Goal: Find specific page/section: Find specific page/section

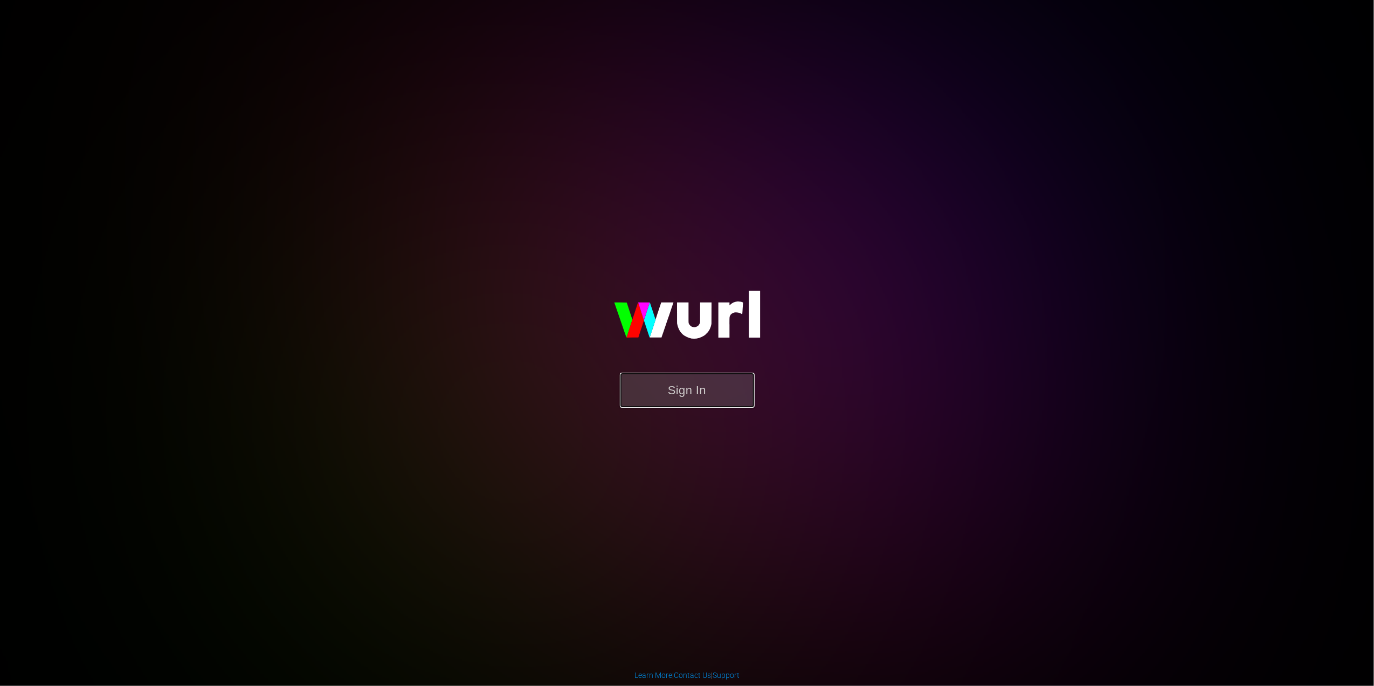
click at [687, 389] on button "Sign In" at bounding box center [687, 390] width 135 height 35
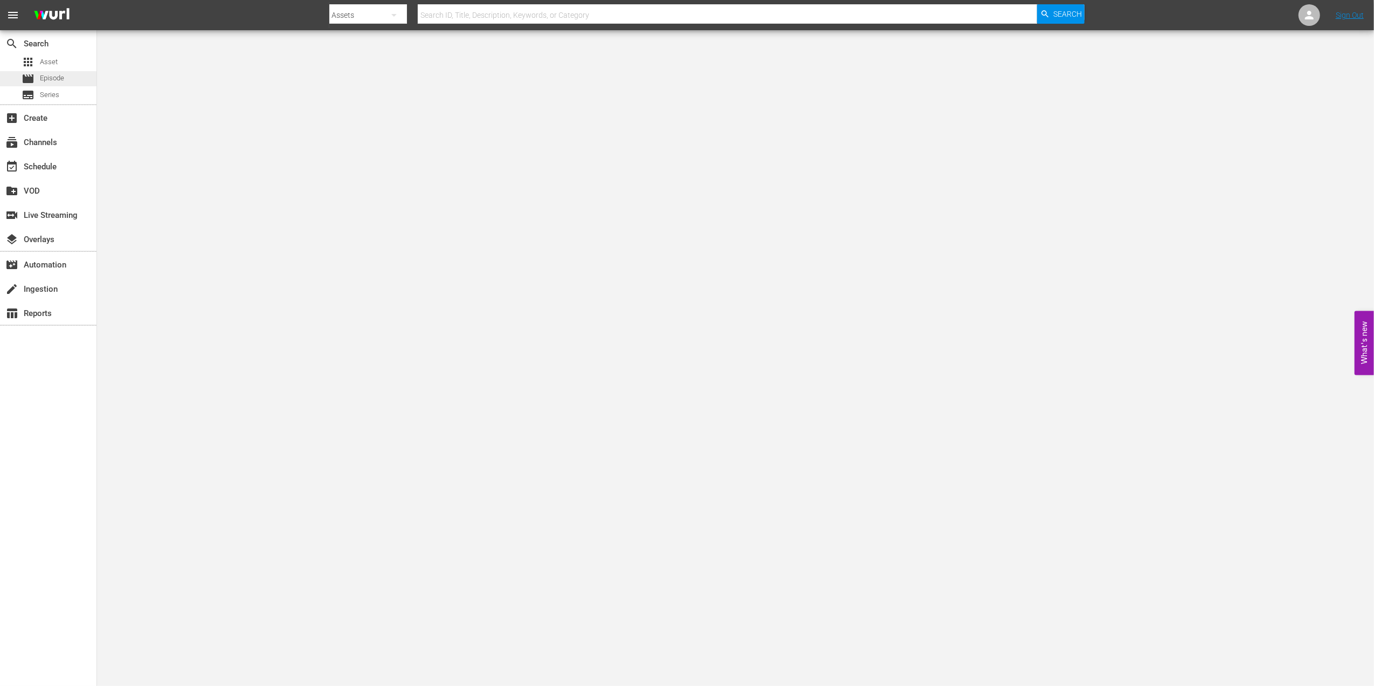
click at [51, 82] on span "Episode" at bounding box center [52, 78] width 24 height 11
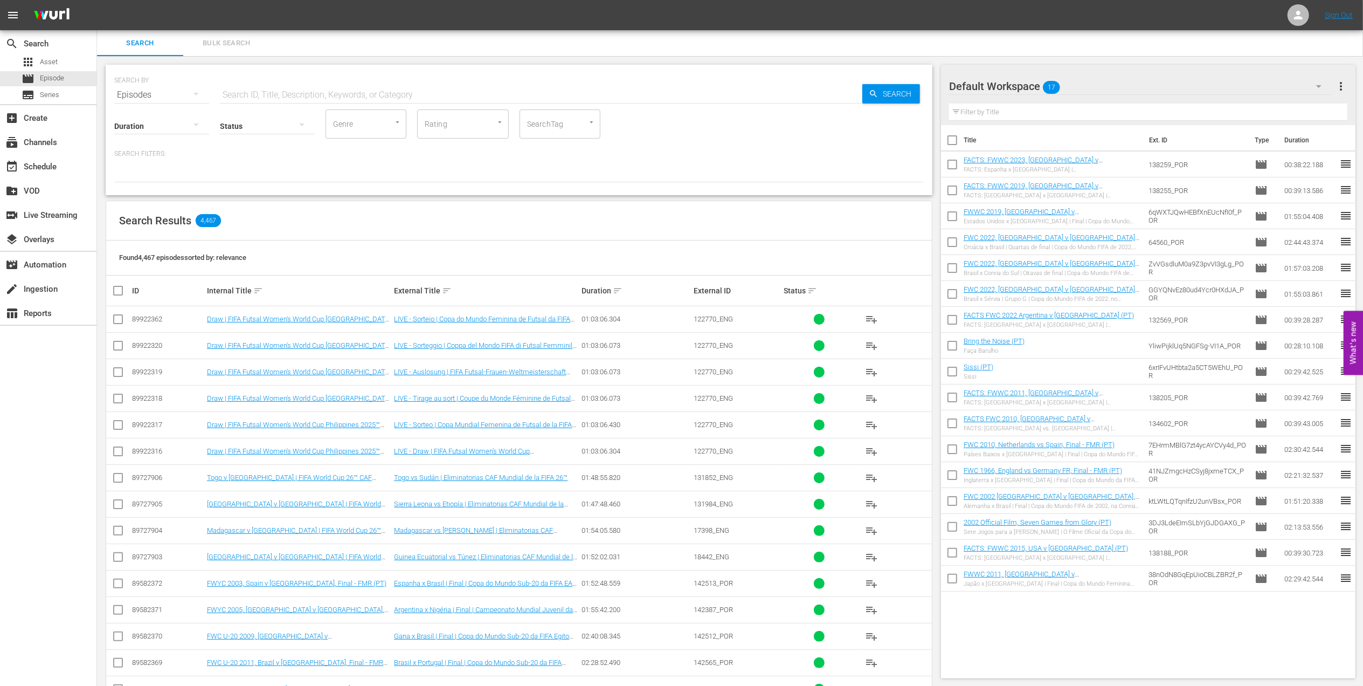
click at [300, 89] on input "text" at bounding box center [541, 95] width 643 height 26
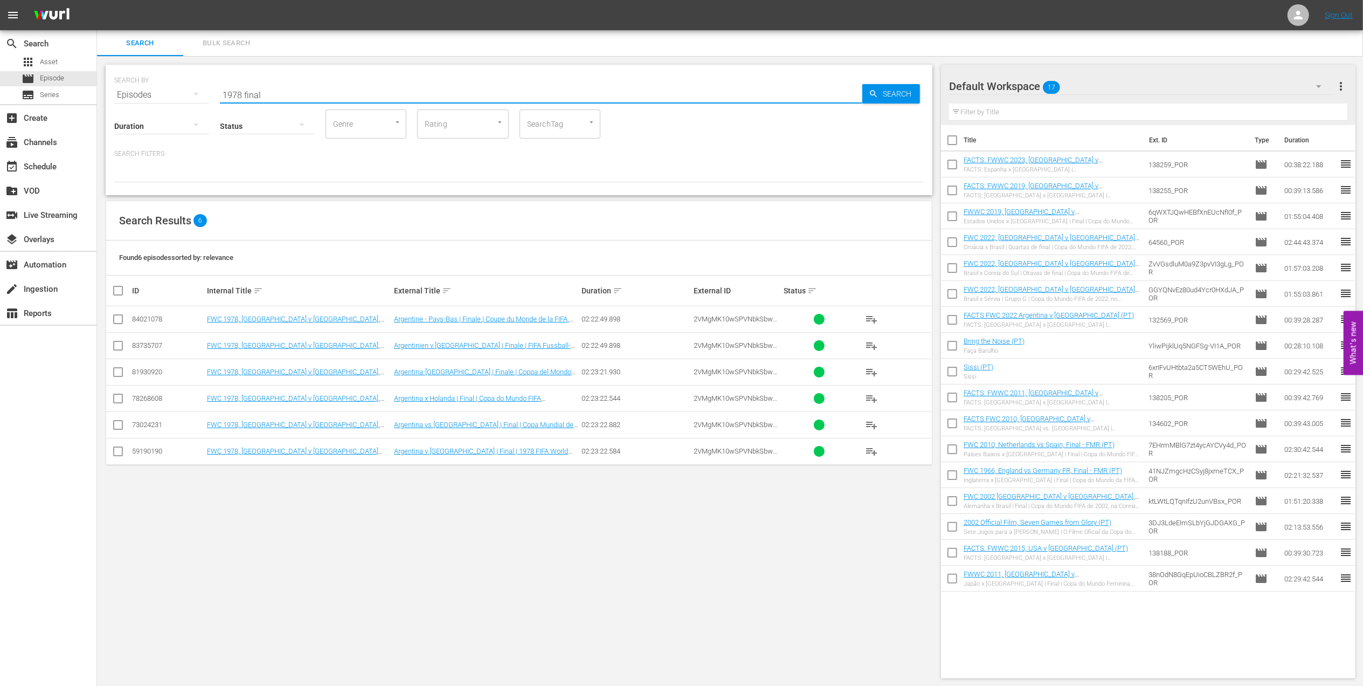
click at [240, 93] on input "1978 final" at bounding box center [541, 95] width 643 height 26
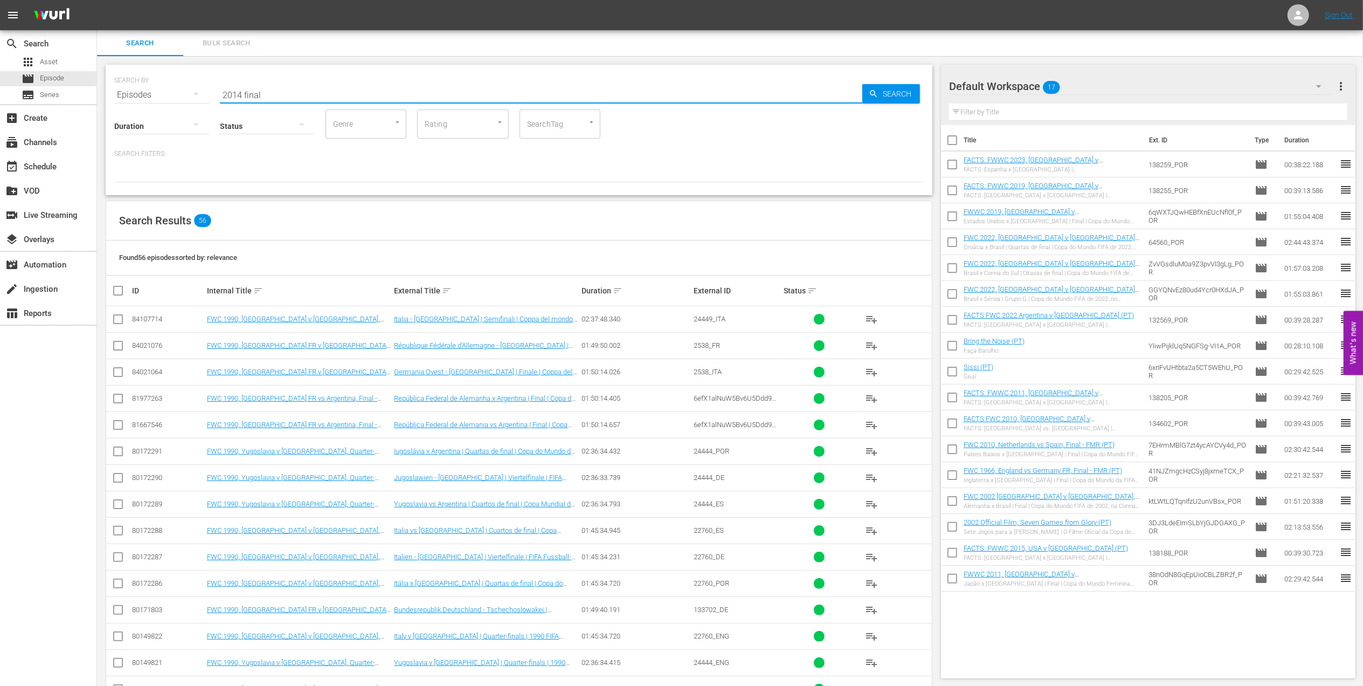
type input "2014 final"
